Goal: Complete application form

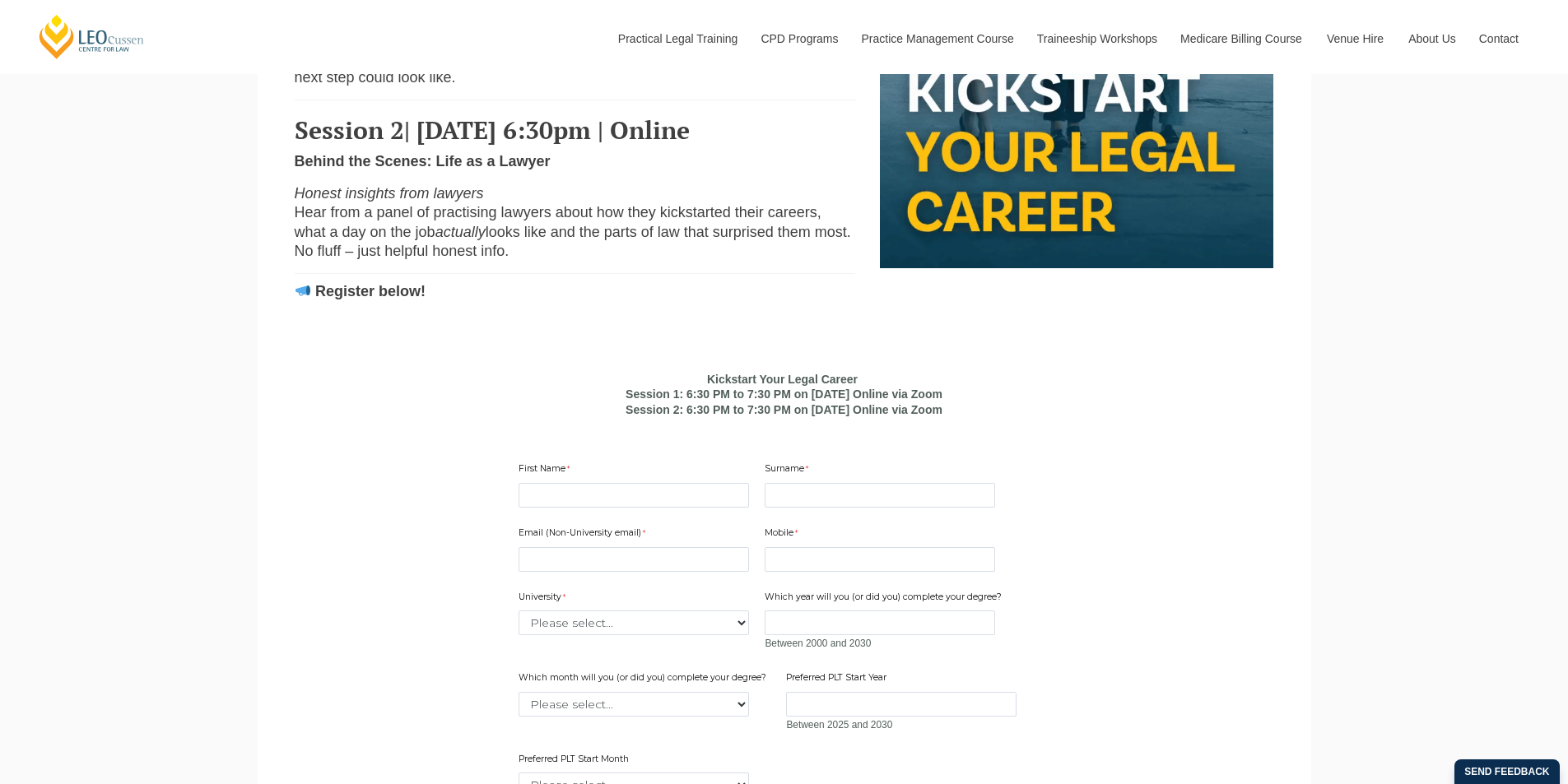
scroll to position [988, 0]
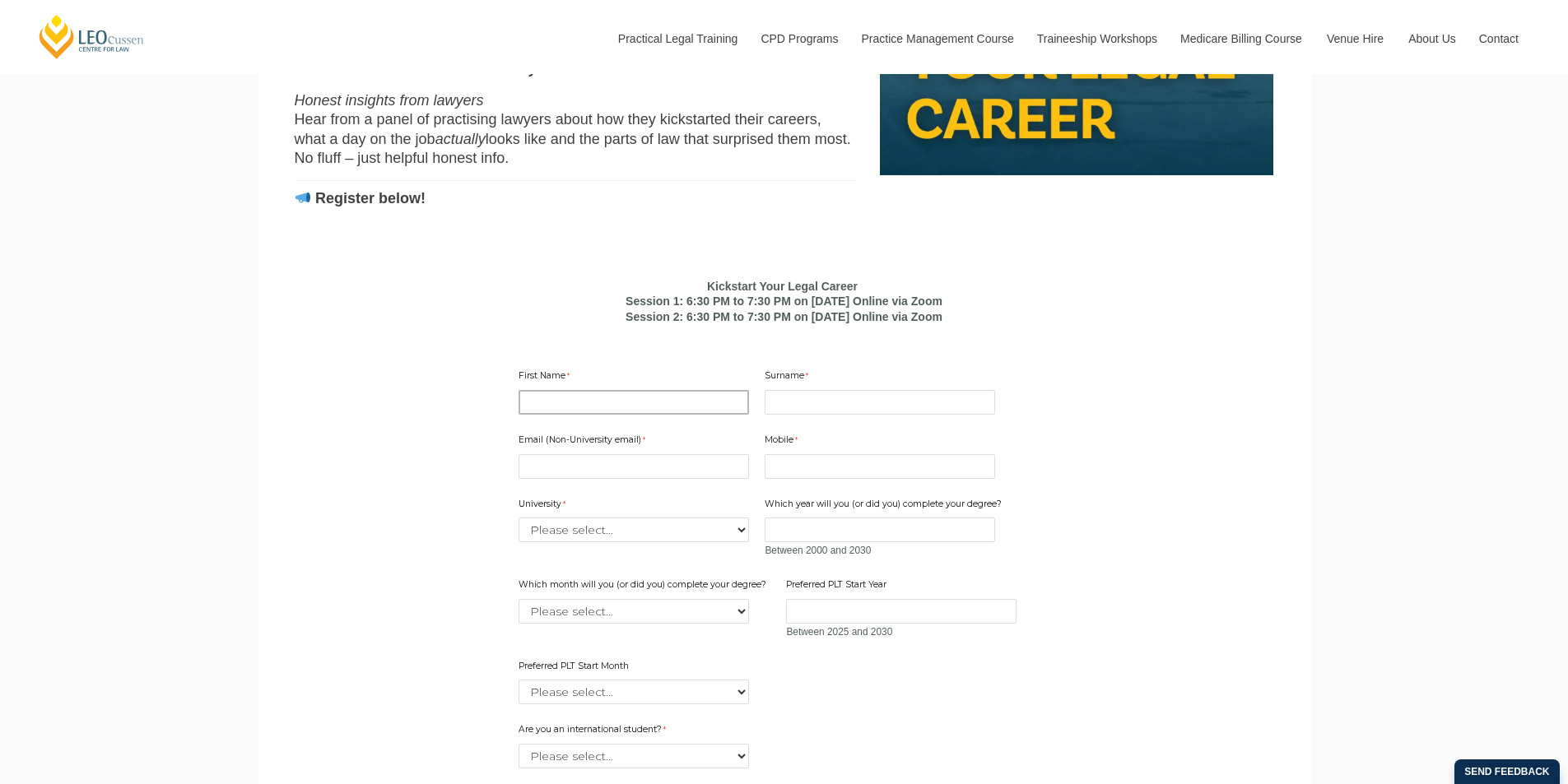
click at [575, 415] on input "First Name" at bounding box center [633, 402] width 230 height 25
type input "RANA"
type input "DUTTA"
type input "[EMAIL_ADDRESS][DOMAIN_NAME]"
type input "0488102636"
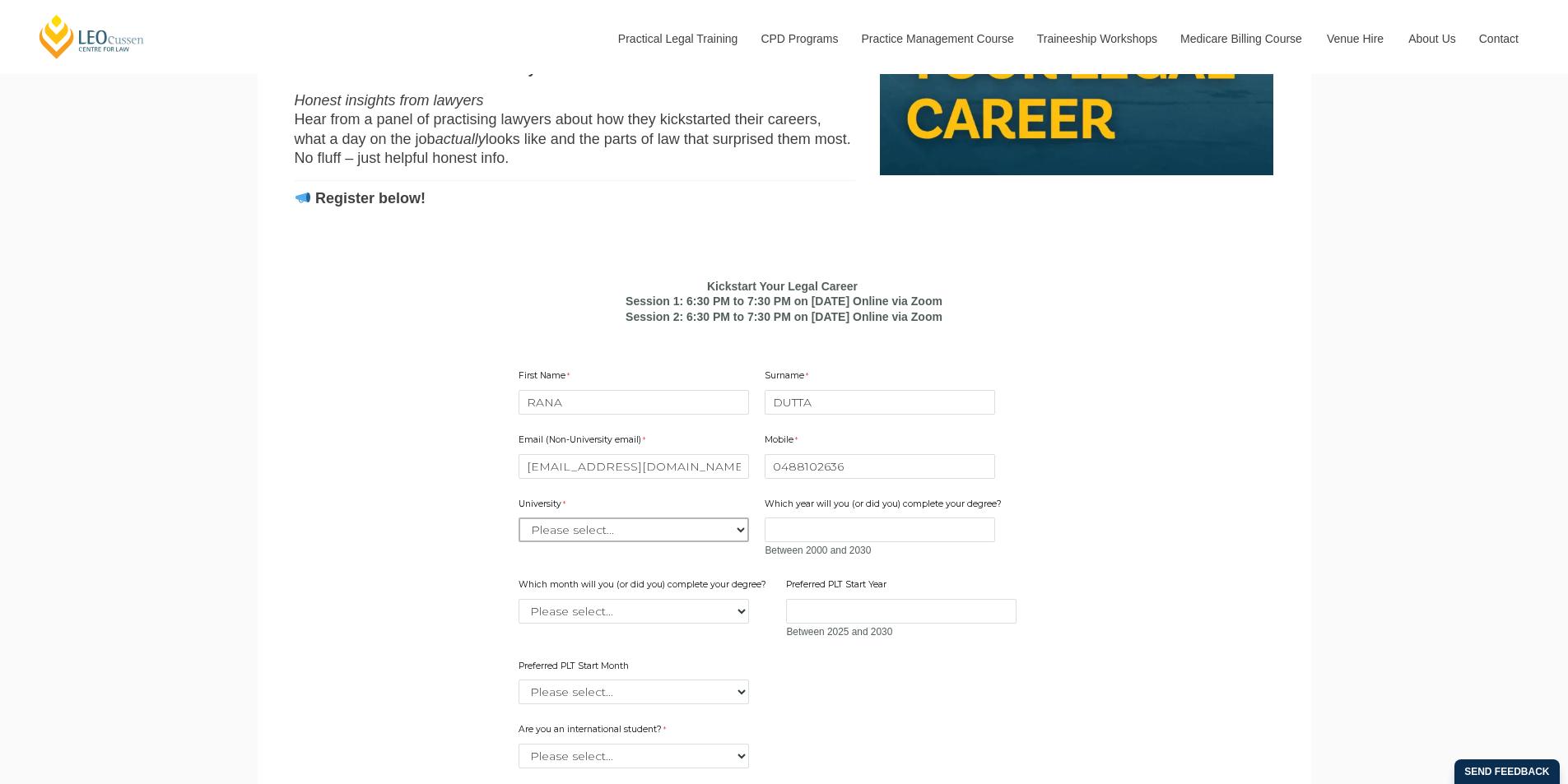
click at [593, 543] on select "Please select... [GEOGRAPHIC_DATA] [GEOGRAPHIC_DATA] [GEOGRAPHIC_DATA] [GEOGRAP…" at bounding box center [633, 530] width 230 height 25
select select "tfa_2179"
click at [518, 543] on select "Please select... [GEOGRAPHIC_DATA] [GEOGRAPHIC_DATA] [GEOGRAPHIC_DATA] [GEOGRAP…" at bounding box center [633, 530] width 230 height 25
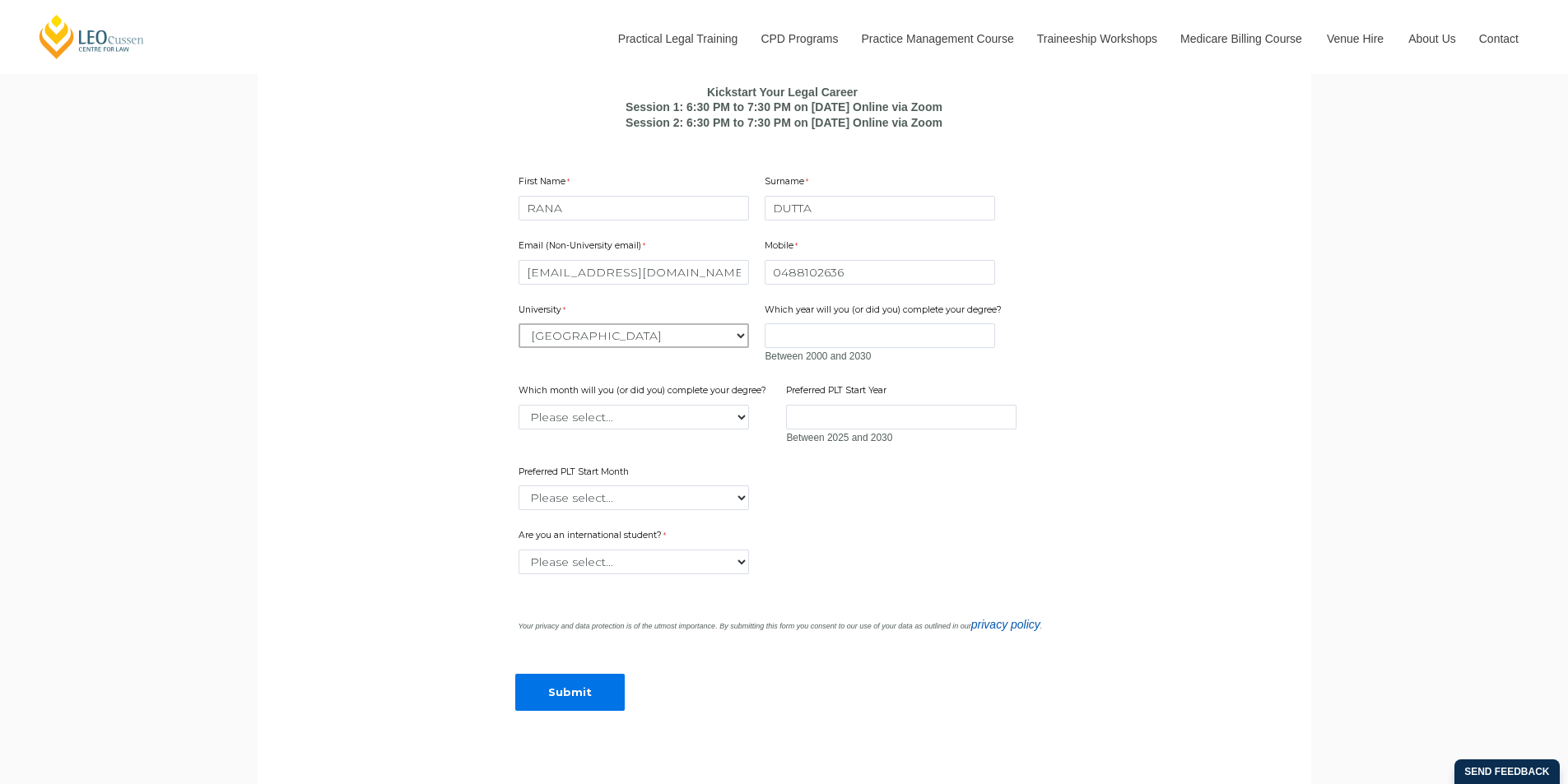
scroll to position [1234, 0]
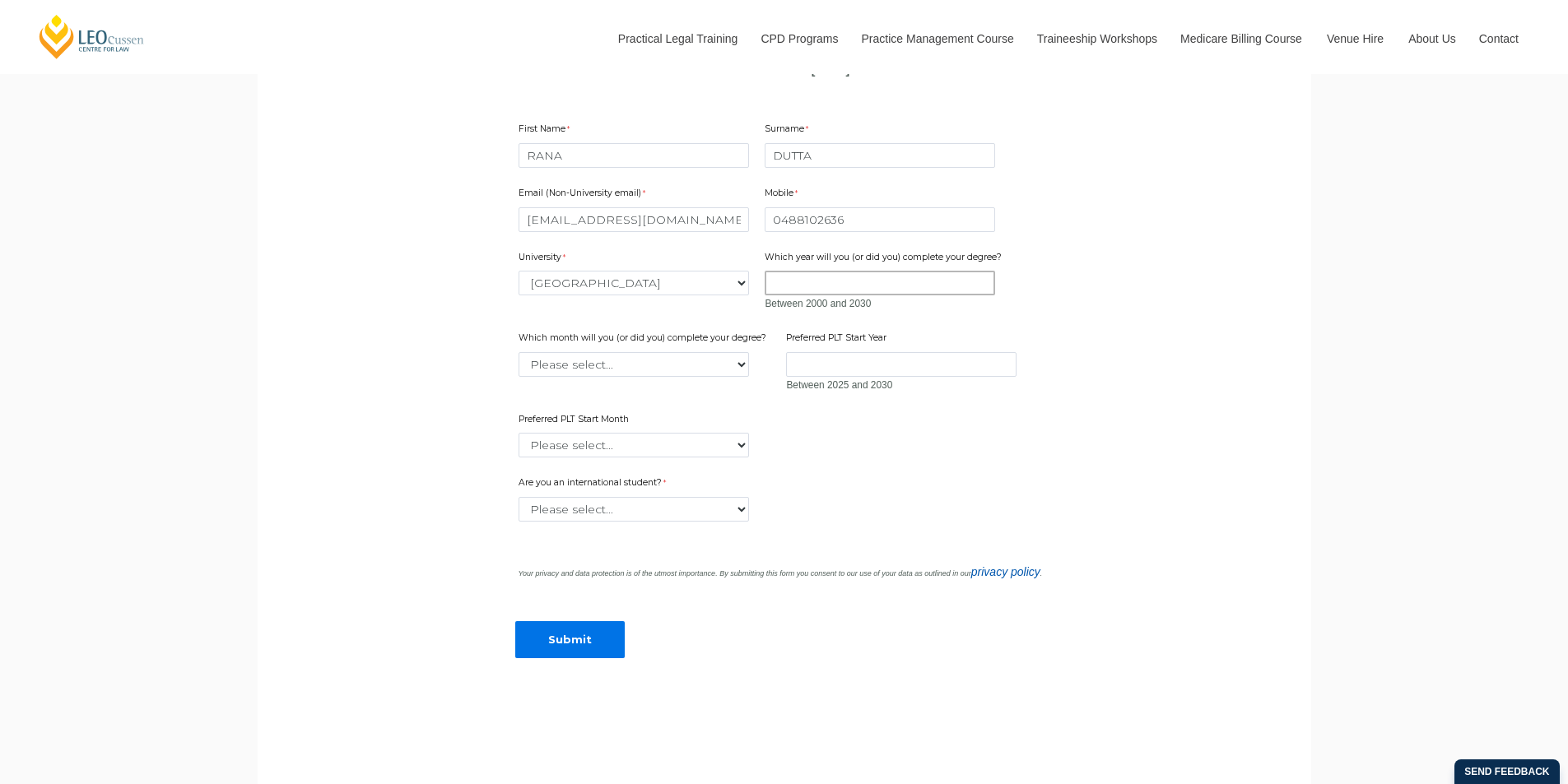
click at [849, 296] on input "Which year will you (or did you) complete your degree?" at bounding box center [880, 283] width 230 height 25
type input "2025"
click at [733, 377] on select "Please select... January February March April May June July August September Oc…" at bounding box center [633, 364] width 230 height 25
select select "tfa_2232"
click at [518, 377] on select "Please select... January February March April May June July August September Oc…" at bounding box center [633, 364] width 230 height 25
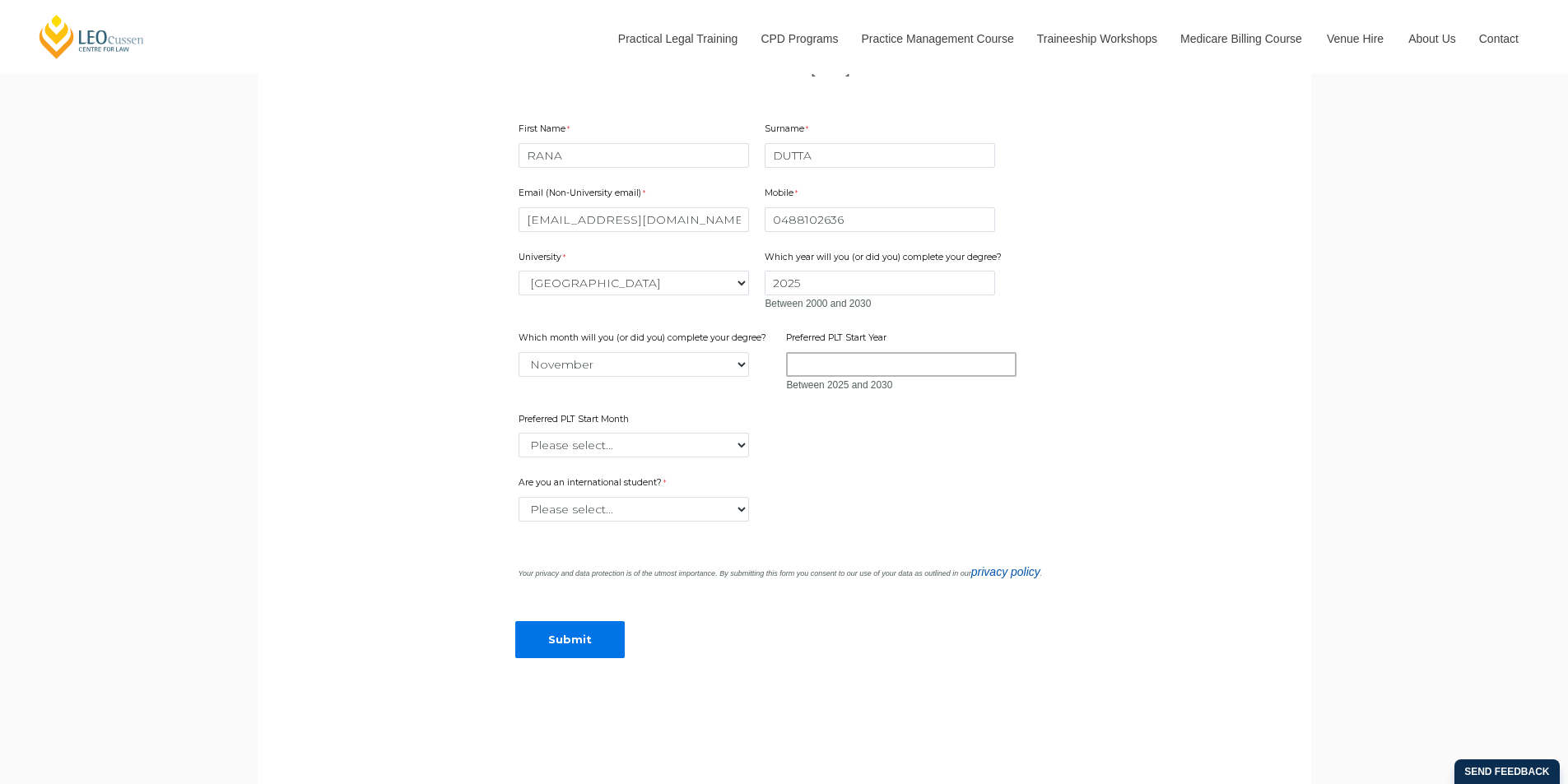
click at [866, 377] on input "Preferred PLT Start Year" at bounding box center [900, 364] width 230 height 25
type input "2025"
click at [664, 458] on select "Please select... January February March April May June July August September Oc…" at bounding box center [633, 445] width 230 height 25
select select "tfa_2339"
click at [518, 458] on select "Please select... January February March April May June July August September Oc…" at bounding box center [633, 445] width 230 height 25
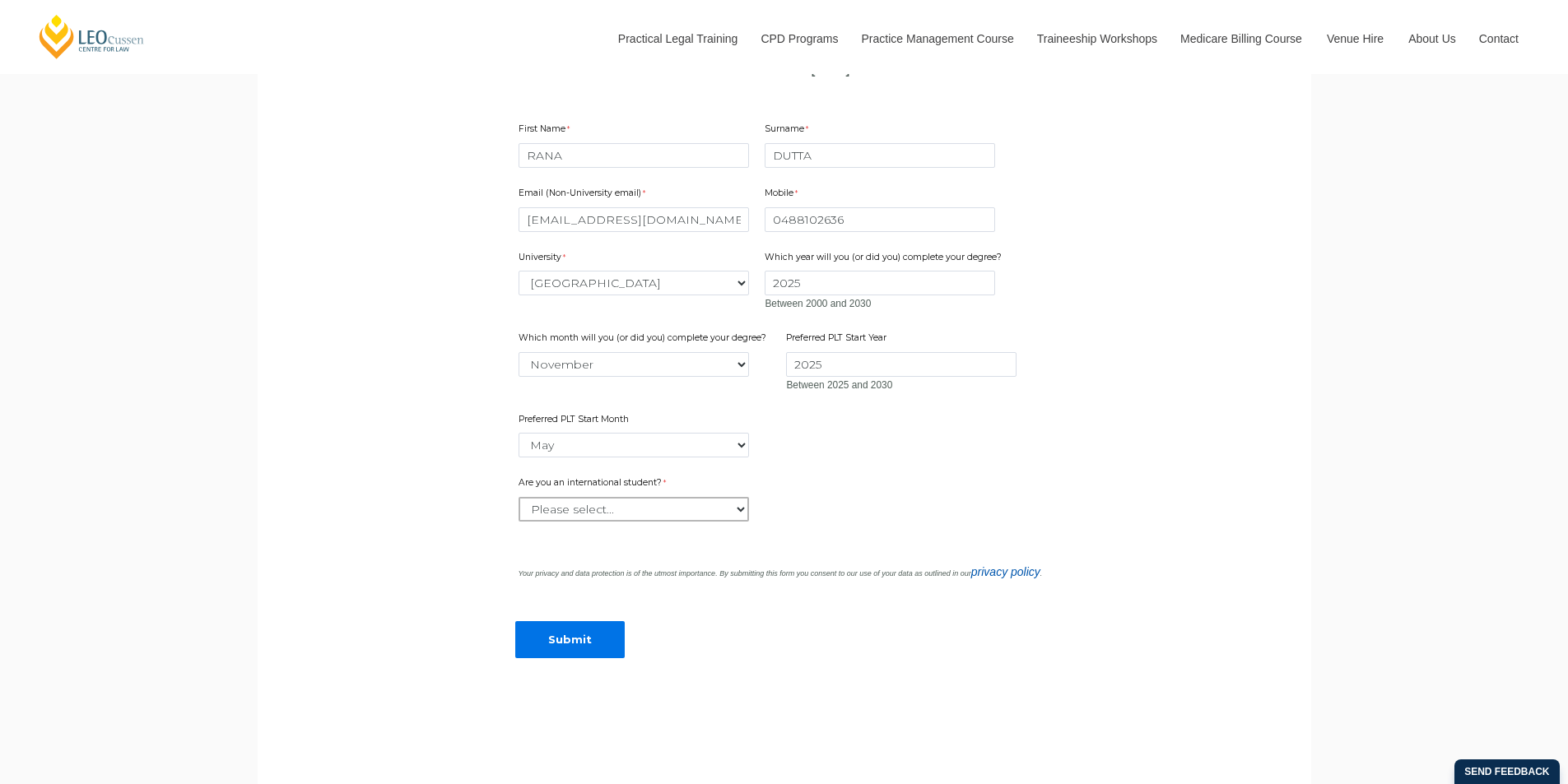
click at [631, 522] on select "Please select... Yes No" at bounding box center [633, 509] width 230 height 25
select select "tfa_60"
click at [518, 522] on select "Please select... Yes No" at bounding box center [633, 509] width 230 height 25
click at [565, 658] on input "Submit" at bounding box center [569, 639] width 110 height 37
